Goal: Task Accomplishment & Management: Complete application form

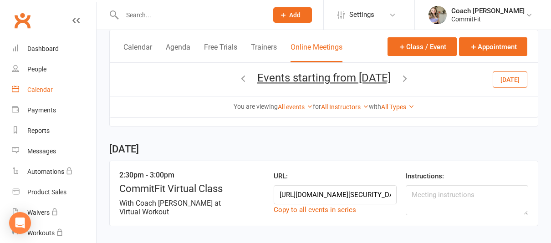
click at [51, 89] on div "Calendar" at bounding box center [40, 89] width 26 height 7
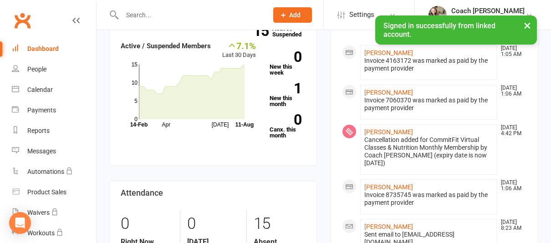
scroll to position [185, 0]
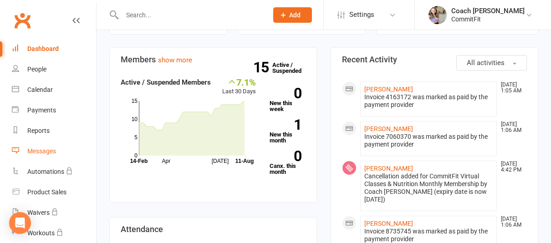
click at [49, 153] on div "Messages" at bounding box center [41, 151] width 29 height 7
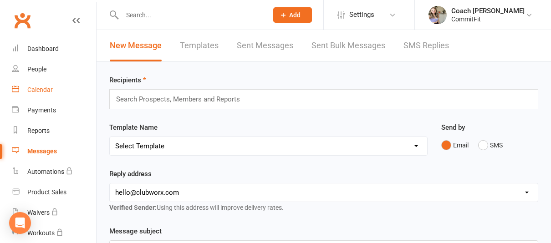
click at [45, 86] on link "Calendar" at bounding box center [54, 90] width 84 height 21
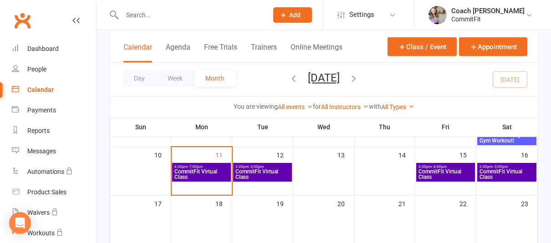
scroll to position [129, 0]
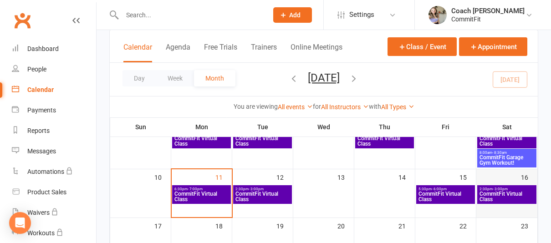
click at [514, 177] on div "16" at bounding box center [507, 188] width 61 height 36
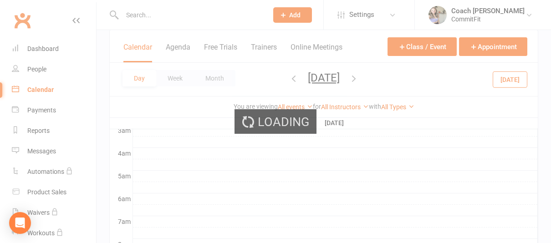
scroll to position [0, 0]
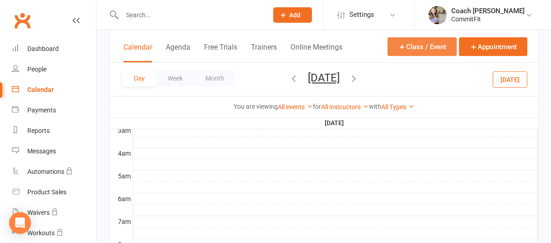
click at [425, 45] on button "Class / Event" at bounding box center [422, 46] width 69 height 19
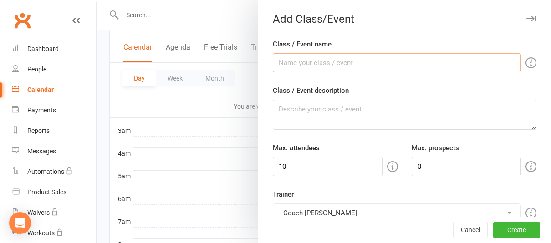
click at [309, 60] on input "Class / Event name" at bounding box center [397, 62] width 248 height 19
type input "C"
click at [532, 18] on icon "button" at bounding box center [532, 18] width 10 height 5
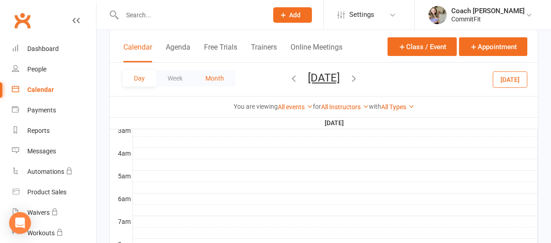
click at [228, 84] on button "Month" at bounding box center [214, 78] width 41 height 16
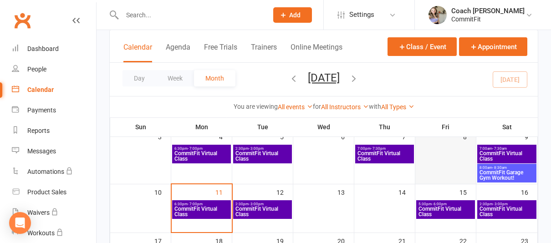
scroll to position [111, 0]
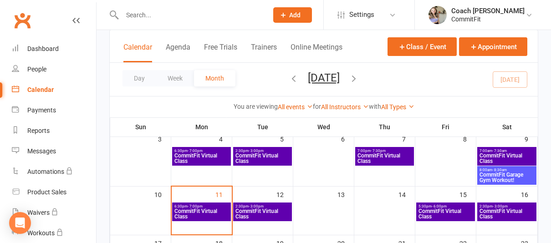
click at [501, 177] on span "CommitFit Garage Gym Workout!" at bounding box center [507, 177] width 56 height 11
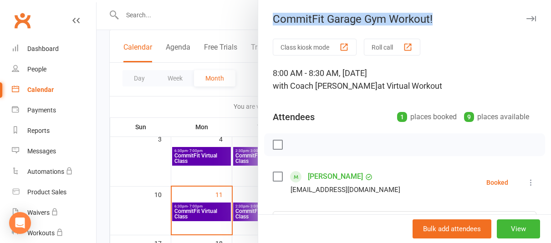
drag, startPoint x: 438, startPoint y: 21, endPoint x: 240, endPoint y: 31, distance: 198.9
click at [240, 0] on div "CommitFit Garage Gym Workout! Class kiosk mode Roll call 8:00 AM - 8:30 AM, [DA…" at bounding box center [324, 0] width 455 height 0
copy div "CommitFit Garage Gym Workout!"
click at [535, 14] on button "button" at bounding box center [531, 18] width 11 height 11
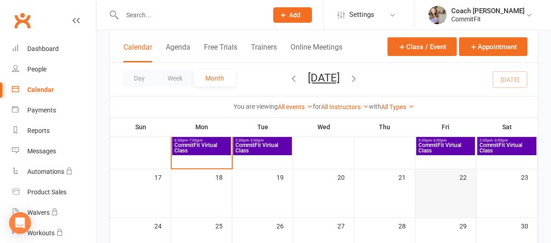
scroll to position [131, 0]
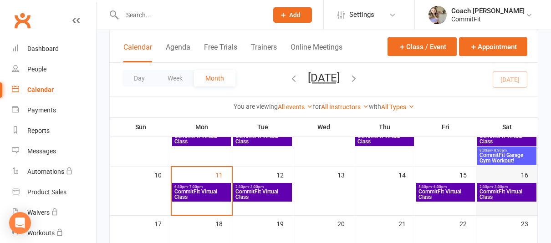
click at [500, 177] on div "16" at bounding box center [507, 185] width 61 height 36
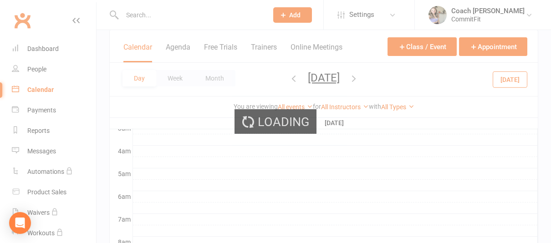
scroll to position [251, 0]
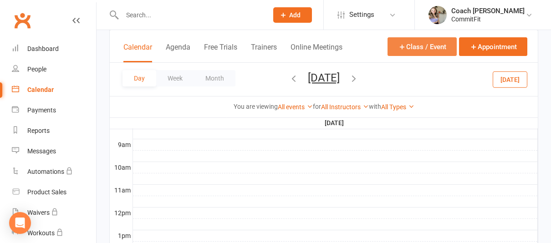
click at [432, 51] on button "Class / Event" at bounding box center [422, 46] width 69 height 19
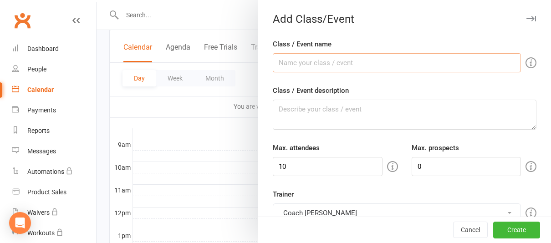
click at [359, 65] on input "Class / Event name" at bounding box center [397, 62] width 248 height 19
paste input "CommitFit Garage Gym Workout!"
click at [311, 62] on input "CommitFit Garage Gym Workout!" at bounding box center [397, 62] width 248 height 19
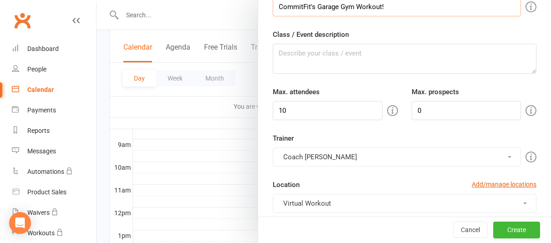
scroll to position [62, 0]
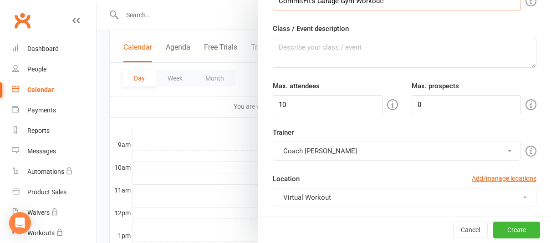
type input "CommitFit's Garage Gym Workout!"
click at [336, 46] on textarea "Class / Event description" at bounding box center [405, 53] width 264 height 30
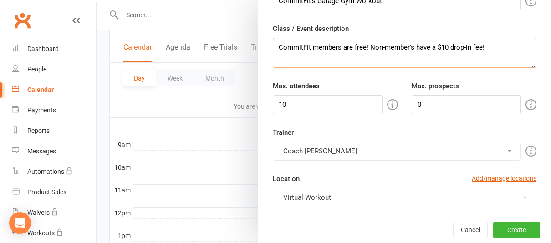
type textarea "CommitFit members are free! Non-member's have a $10 drop-in fee!"
click at [348, 100] on input "10" at bounding box center [328, 104] width 110 height 19
type input "1"
type input "5"
click at [424, 135] on div "Trainer Coach [PERSON_NAME] Coach [PERSON_NAME]" at bounding box center [405, 144] width 278 height 34
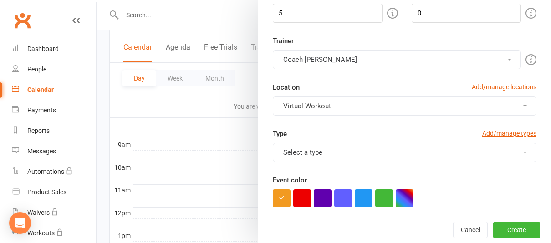
scroll to position [158, 0]
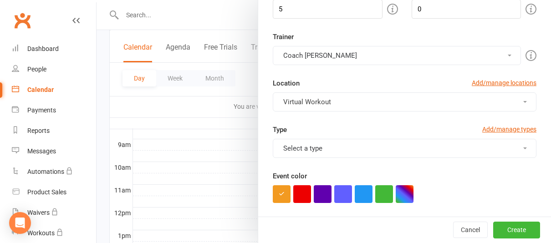
click at [439, 97] on button "Virtual Workout" at bounding box center [405, 102] width 264 height 19
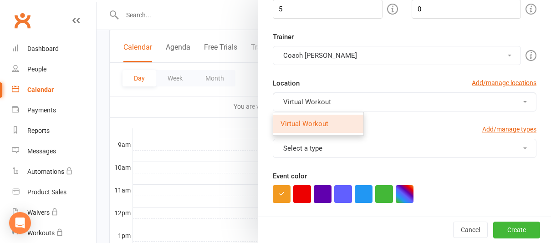
click at [420, 107] on button "Virtual Workout" at bounding box center [405, 102] width 264 height 19
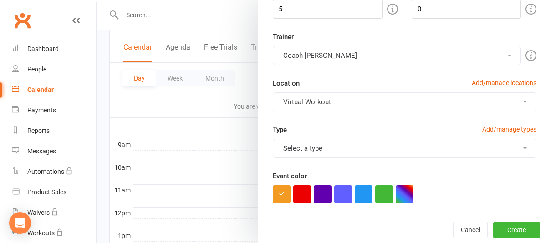
click at [374, 151] on button "Select a type" at bounding box center [405, 148] width 264 height 19
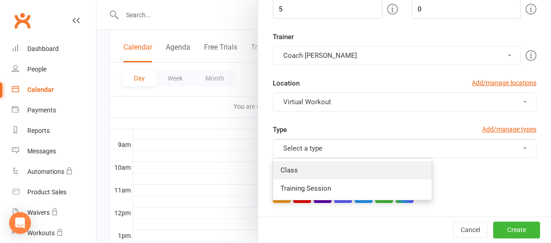
click at [350, 170] on link "Class" at bounding box center [352, 170] width 159 height 18
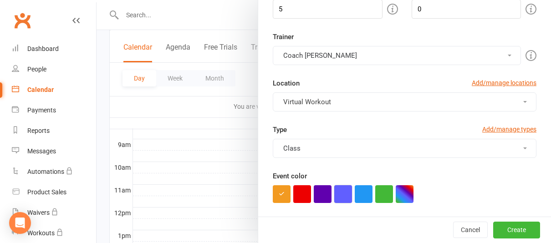
click at [346, 196] on button "button" at bounding box center [344, 194] width 18 height 18
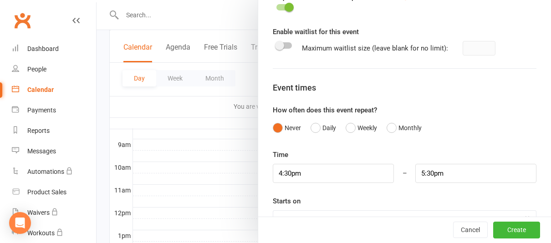
scroll to position [431, 0]
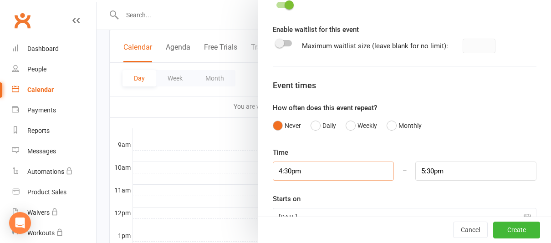
click at [329, 175] on input "4:30pm" at bounding box center [333, 171] width 121 height 19
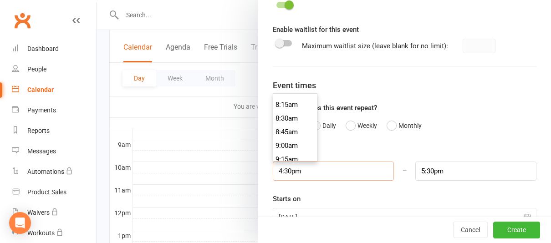
scroll to position [420, 0]
type input "8:00am"
click at [304, 116] on li "8:00am" at bounding box center [295, 118] width 44 height 14
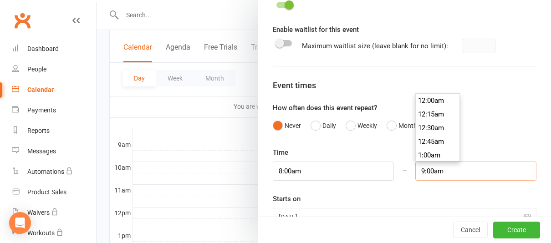
click at [432, 171] on input "9:00am" at bounding box center [476, 171] width 121 height 19
type input "8:30am"
click at [436, 120] on li "8:30am" at bounding box center [438, 115] width 44 height 14
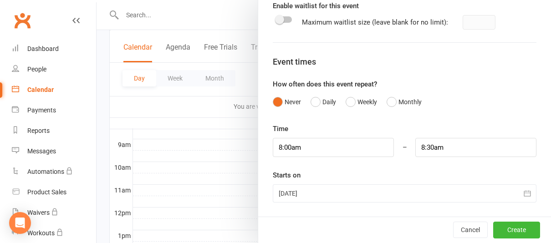
click at [530, 193] on icon "button" at bounding box center [527, 194] width 7 height 6
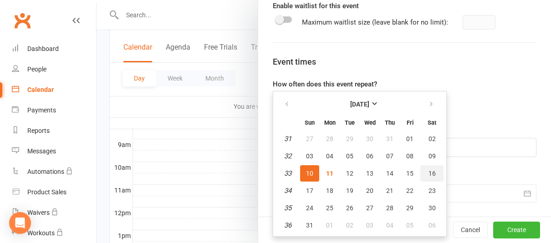
click at [434, 170] on span "16" at bounding box center [432, 173] width 7 height 7
type input "[DATE]"
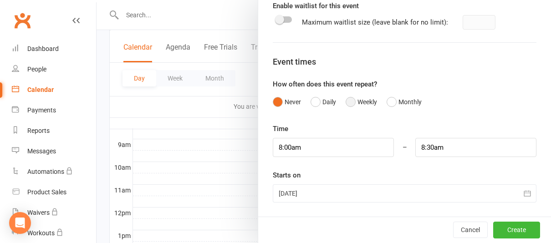
click at [358, 104] on button "Weekly" at bounding box center [361, 101] width 31 height 17
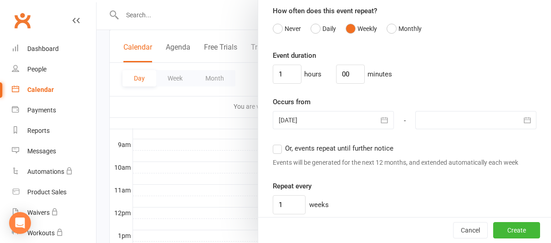
scroll to position [556, 0]
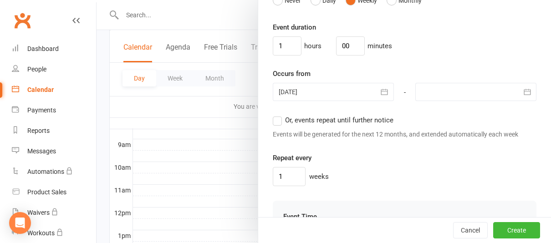
click at [528, 91] on icon "button" at bounding box center [527, 92] width 9 height 9
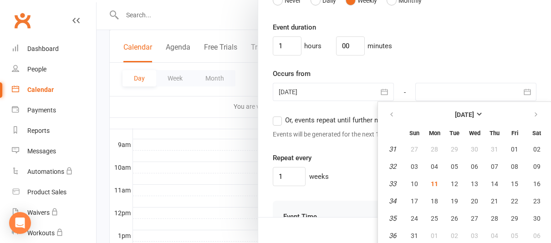
scroll to position [558, 0]
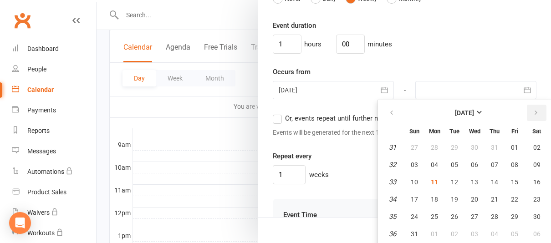
click at [537, 112] on icon "button" at bounding box center [536, 112] width 6 height 7
click at [538, 199] on span "27" at bounding box center [537, 199] width 7 height 7
type input "[DATE]"
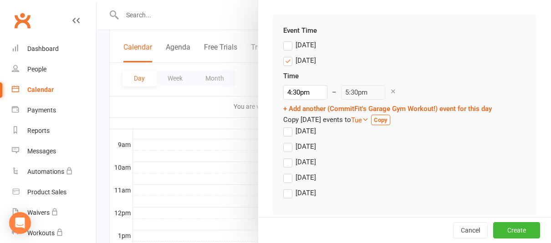
scroll to position [743, 0]
click at [290, 50] on div "[DATE]" at bounding box center [404, 46] width 243 height 15
click at [290, 45] on label "[DATE]" at bounding box center [299, 44] width 33 height 11
click at [289, 39] on input "[DATE]" at bounding box center [286, 39] width 6 height 0
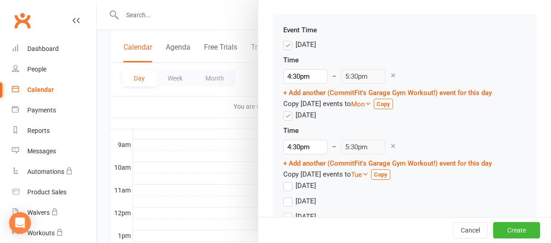
click at [288, 45] on label "[DATE]" at bounding box center [299, 44] width 33 height 11
click at [288, 39] on input "[DATE]" at bounding box center [286, 39] width 6 height 0
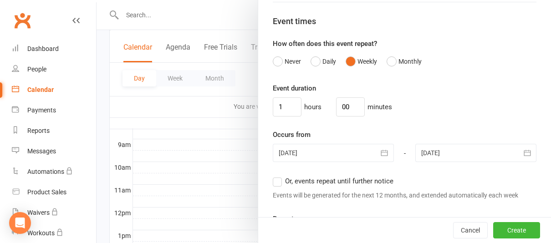
scroll to position [503, 0]
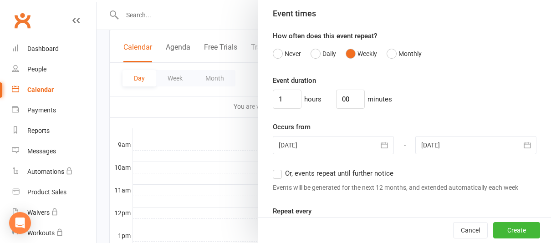
click at [386, 150] on button "button" at bounding box center [385, 145] width 18 height 18
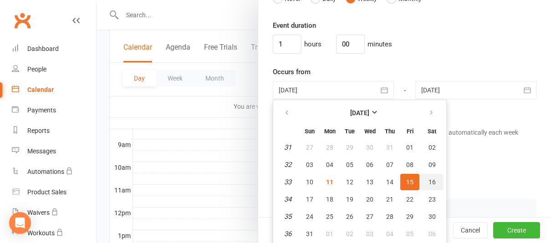
click at [434, 184] on span "16" at bounding box center [432, 182] width 7 height 7
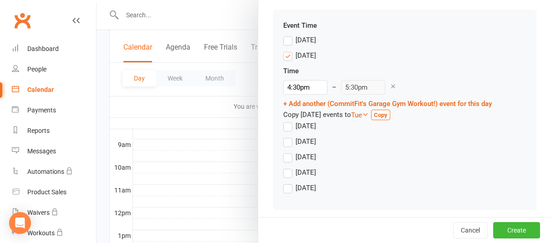
scroll to position [750, 0]
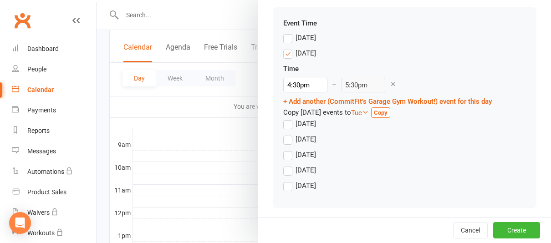
click at [285, 188] on label "[DATE]" at bounding box center [299, 185] width 33 height 11
click at [285, 180] on input "[DATE]" at bounding box center [286, 180] width 6 height 0
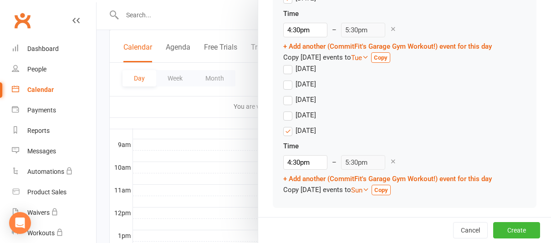
scroll to position [808, 0]
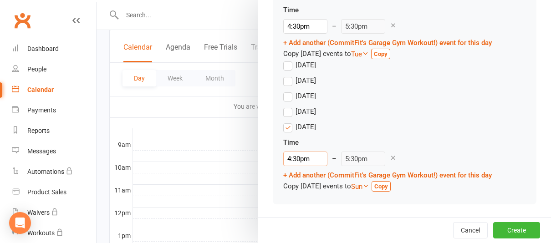
click at [308, 159] on input "4:30pm" at bounding box center [305, 159] width 44 height 15
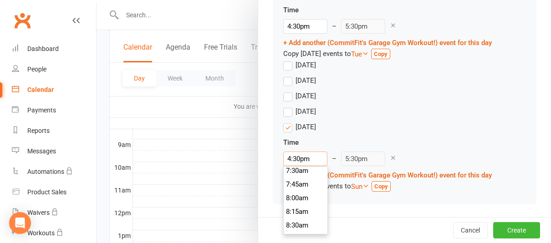
scroll to position [417, 0]
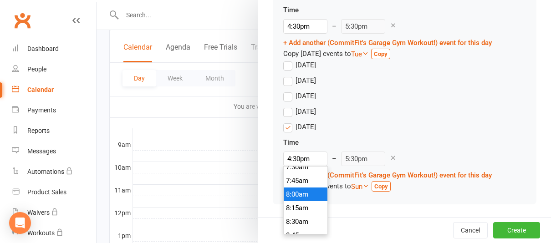
type input "8:00am"
type input "9:00am"
click at [310, 197] on li "8:00am" at bounding box center [306, 195] width 44 height 14
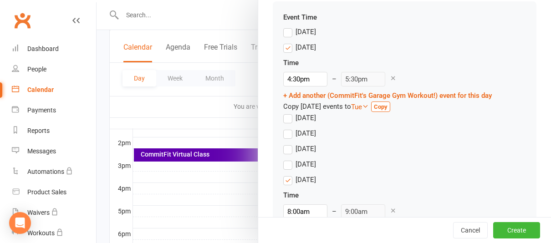
scroll to position [755, 0]
click at [390, 211] on icon at bounding box center [393, 211] width 7 height 7
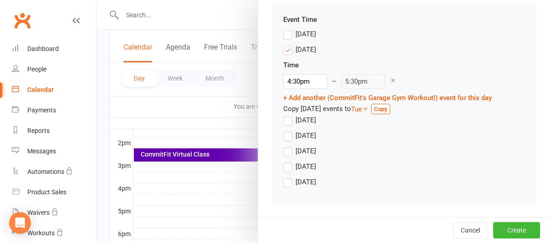
click at [390, 81] on icon at bounding box center [393, 80] width 7 height 7
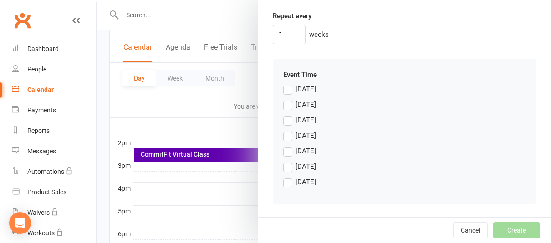
scroll to position [368, 0]
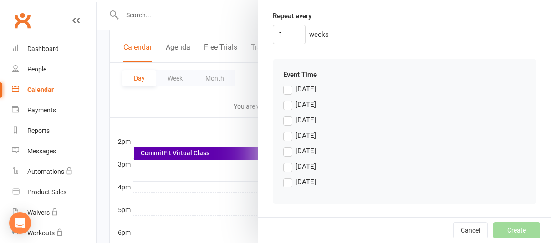
click at [289, 180] on label "[DATE]" at bounding box center [299, 182] width 33 height 11
click at [289, 177] on input "[DATE]" at bounding box center [286, 177] width 6 height 0
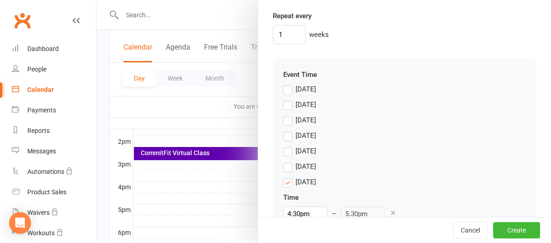
scroll to position [753, 0]
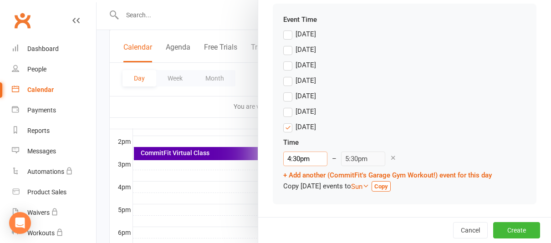
click at [295, 153] on input "4:30pm" at bounding box center [305, 159] width 44 height 15
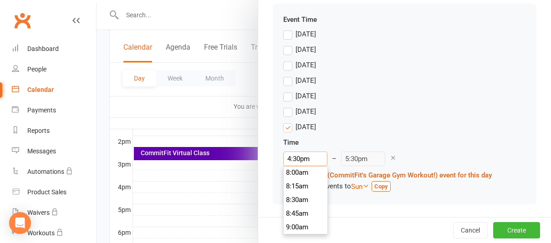
scroll to position [438, 0]
type input "8:00am"
type input "9:00am"
click at [306, 176] on li "8:00am" at bounding box center [306, 174] width 44 height 14
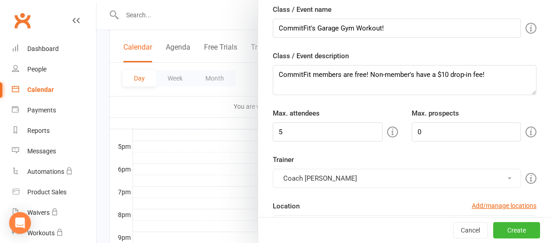
scroll to position [36, 0]
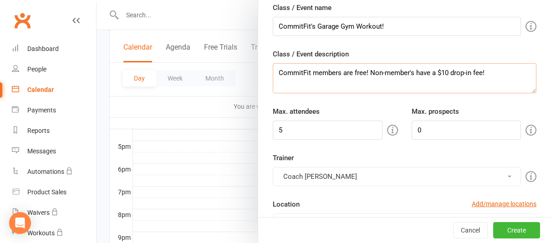
click at [277, 73] on textarea "CommitFit members are free! Non-member's have a $10 drop-in fee!" at bounding box center [405, 78] width 264 height 30
click at [277, 70] on textarea "30-minute CommitFit members are free! Non-member's have a $10 drop-in fee!" at bounding box center [405, 78] width 264 height 30
click at [311, 75] on textarea "30-minute CommitFit members are free! Non-member's have a $10 drop-in fee!" at bounding box center [405, 78] width 264 height 30
click at [312, 71] on textarea "30-minute workout! CommitFit members are free! Non-member's have a $10 drop-in …" at bounding box center [405, 78] width 264 height 30
click at [370, 74] on textarea "30-minute in-person workout! CommitFit members are free! Non-member's have a $1…" at bounding box center [405, 78] width 264 height 30
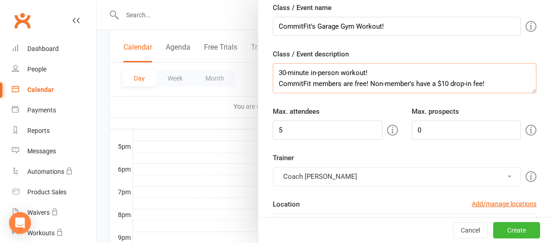
click at [496, 89] on textarea "30-minute in-person workout! CommitFit members are free! Non-member's have a $1…" at bounding box center [405, 78] width 264 height 30
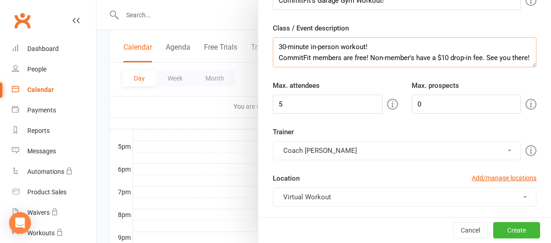
scroll to position [57, 0]
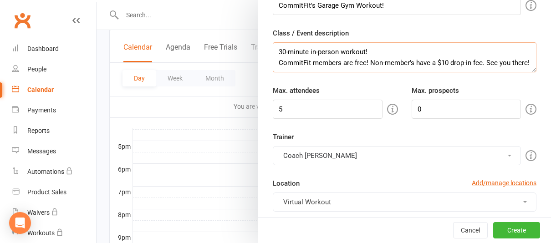
type textarea "30-minute in-person workout! CommitFit members are free! Non-member's have a $1…"
click at [306, 108] on input "5" at bounding box center [328, 109] width 110 height 19
click at [528, 229] on button "Create" at bounding box center [517, 230] width 47 height 16
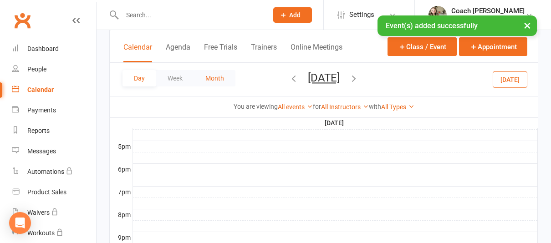
click at [221, 75] on button "Month" at bounding box center [214, 78] width 41 height 16
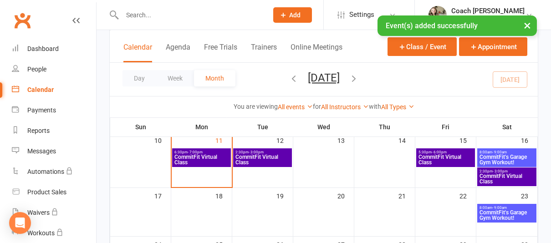
scroll to position [163, 0]
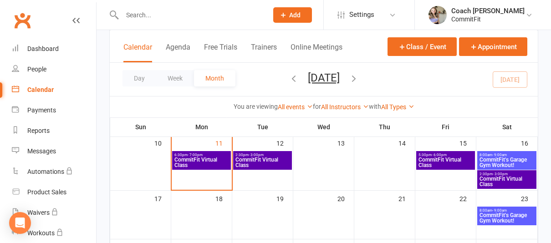
click at [504, 167] on span "CommitFit's Garage Gym Workout!" at bounding box center [507, 162] width 56 height 11
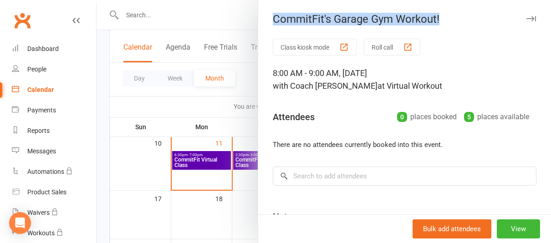
drag, startPoint x: 443, startPoint y: 17, endPoint x: 252, endPoint y: 17, distance: 191.0
click at [252, 0] on div "CommitFit's Garage Gym Workout! Class kiosk mode Roll call 8:00 AM - 9:00 AM, […" at bounding box center [324, 0] width 455 height 0
copy div "CommitFit's Garage Gym Workout!"
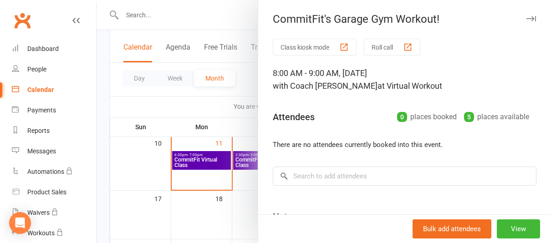
click at [543, 15] on div "CommitFit's Garage Gym Workout!" at bounding box center [404, 19] width 293 height 13
click at [532, 17] on icon "button" at bounding box center [532, 18] width 10 height 5
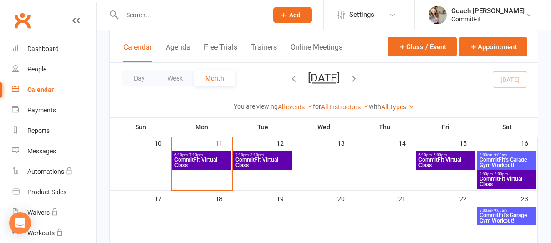
click at [509, 155] on span "8:00am - 9:00am" at bounding box center [507, 155] width 56 height 4
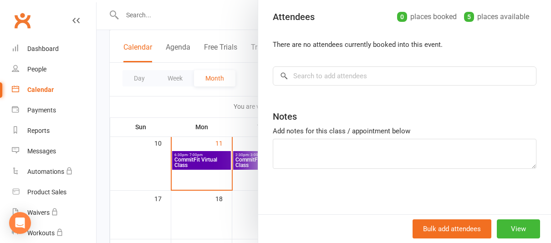
scroll to position [167, 0]
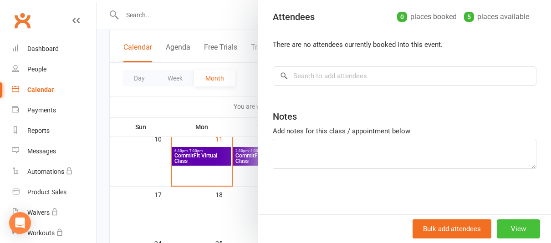
click at [527, 228] on button "View" at bounding box center [518, 229] width 43 height 19
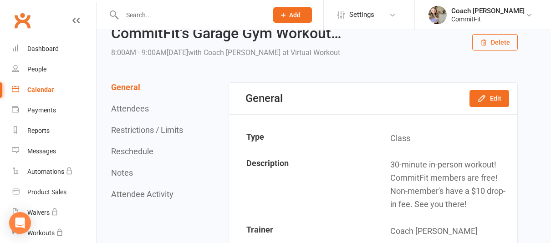
scroll to position [48, 0]
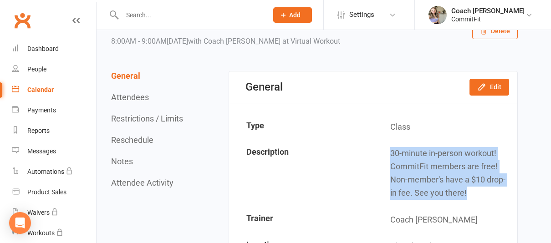
drag, startPoint x: 471, startPoint y: 196, endPoint x: 386, endPoint y: 151, distance: 96.2
click at [386, 151] on td "30-minute in-person workout! CommitFit members are free! Non-member's have a $1…" at bounding box center [445, 173] width 143 height 65
copy td "30-minute in-person workout! CommitFit members are free! Non-member's have a $1…"
